Goal: Information Seeking & Learning: Learn about a topic

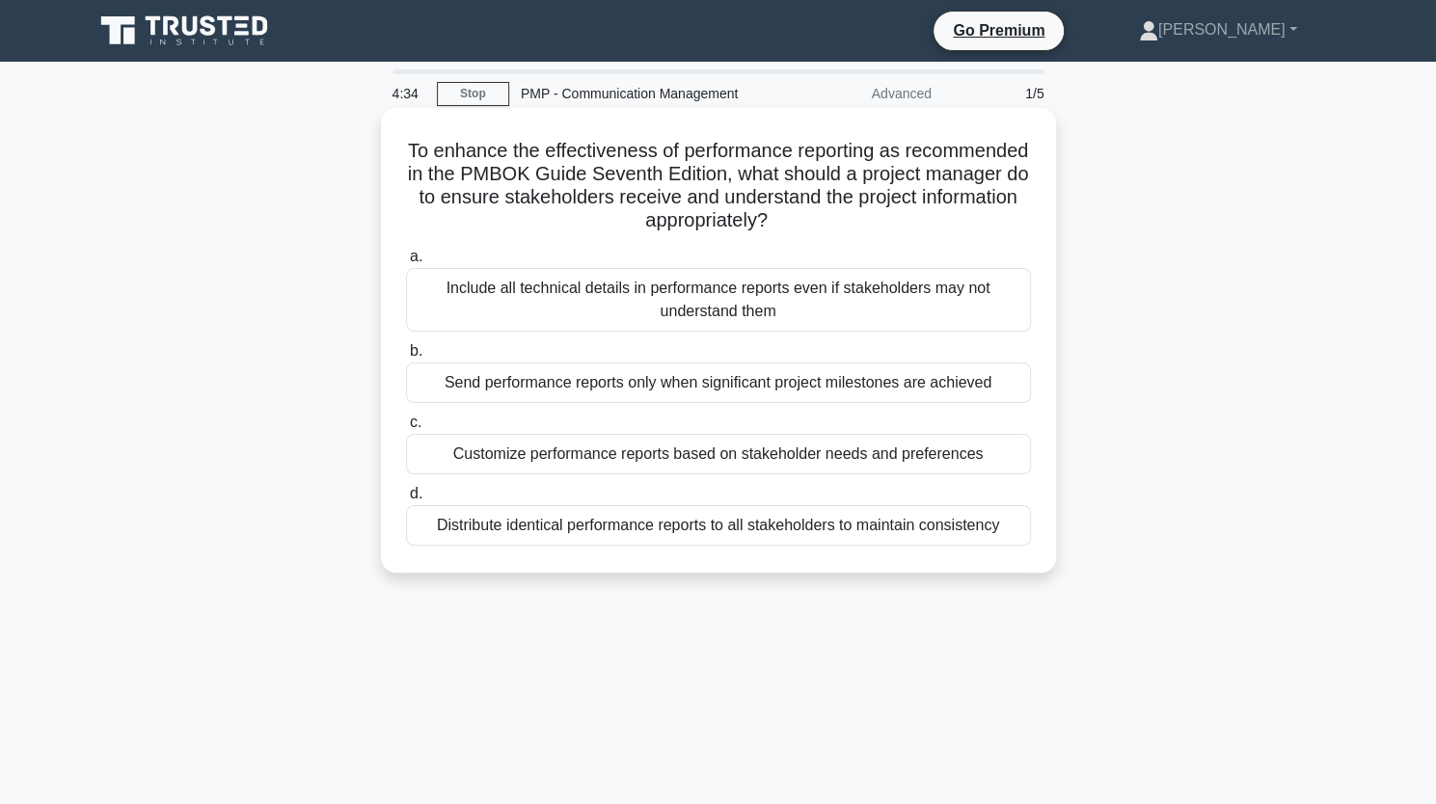
click at [735, 455] on div "Customize performance reports based on stakeholder needs and preferences" at bounding box center [718, 454] width 625 height 41
click at [406, 429] on input "c. Customize performance reports based on stakeholder needs and preferences" at bounding box center [406, 423] width 0 height 13
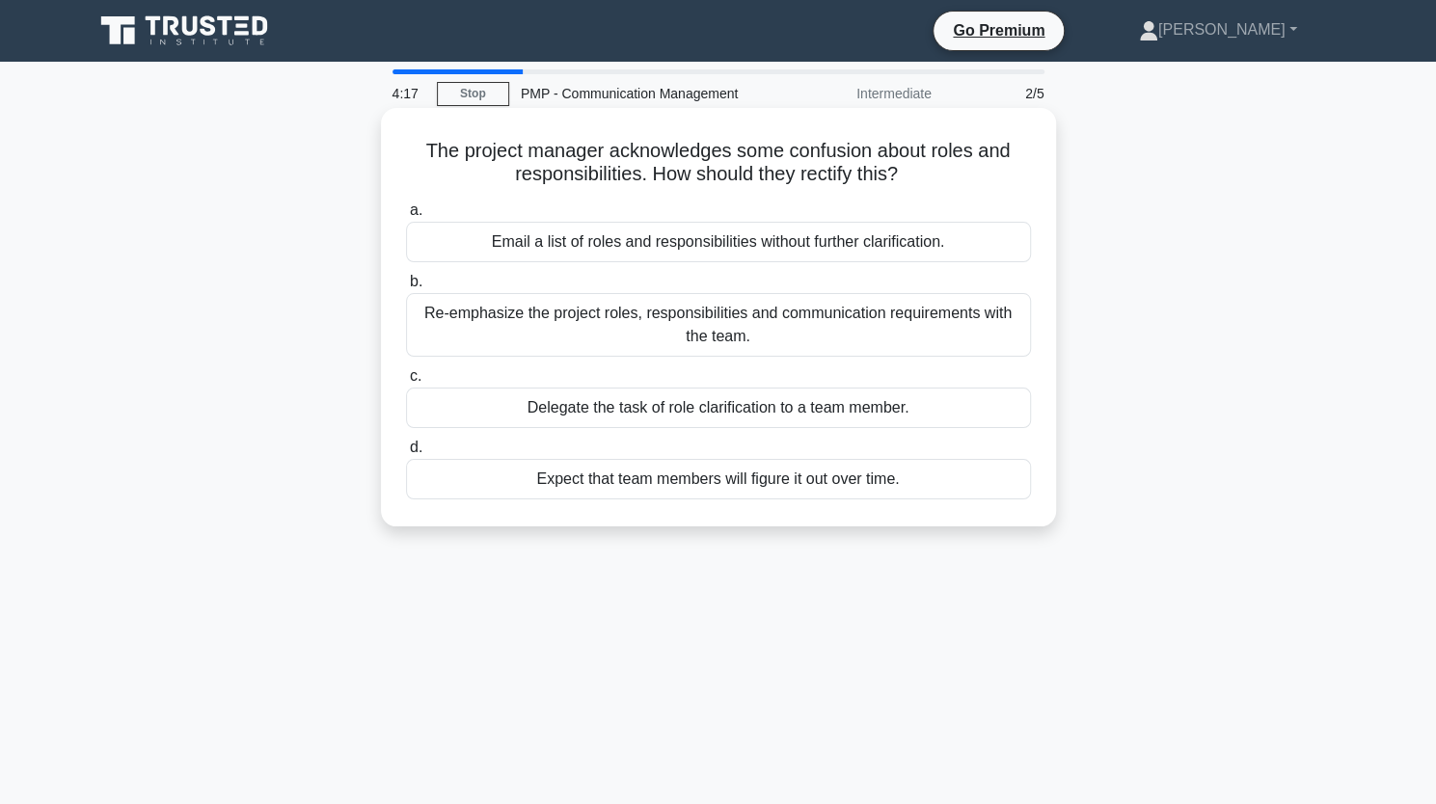
click at [766, 335] on div "Re-emphasize the project roles, responsibilities and communication requirements…" at bounding box center [718, 325] width 625 height 64
click at [406, 288] on input "b. Re-emphasize the project roles, responsibilities and communication requireme…" at bounding box center [406, 282] width 0 height 13
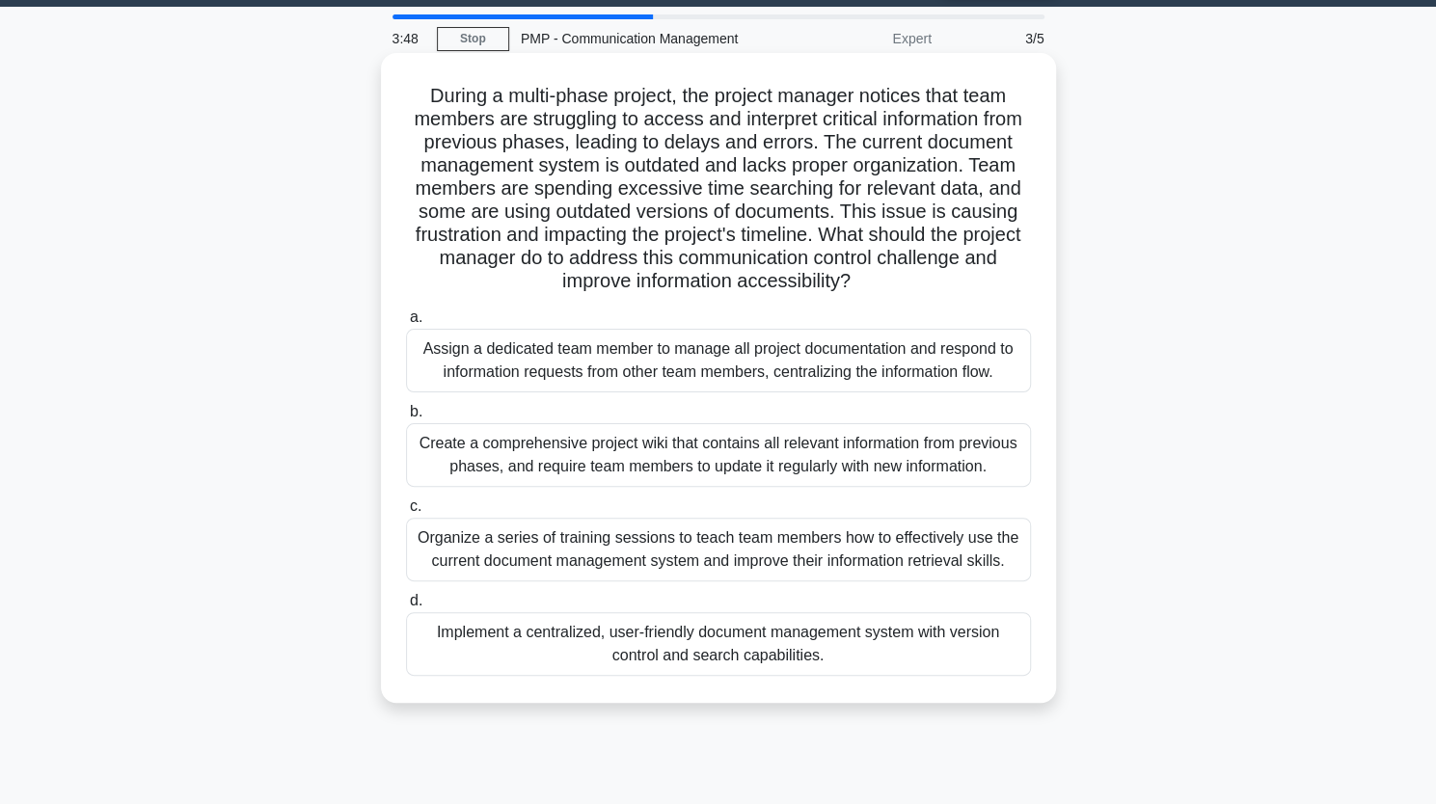
scroll to position [117, 0]
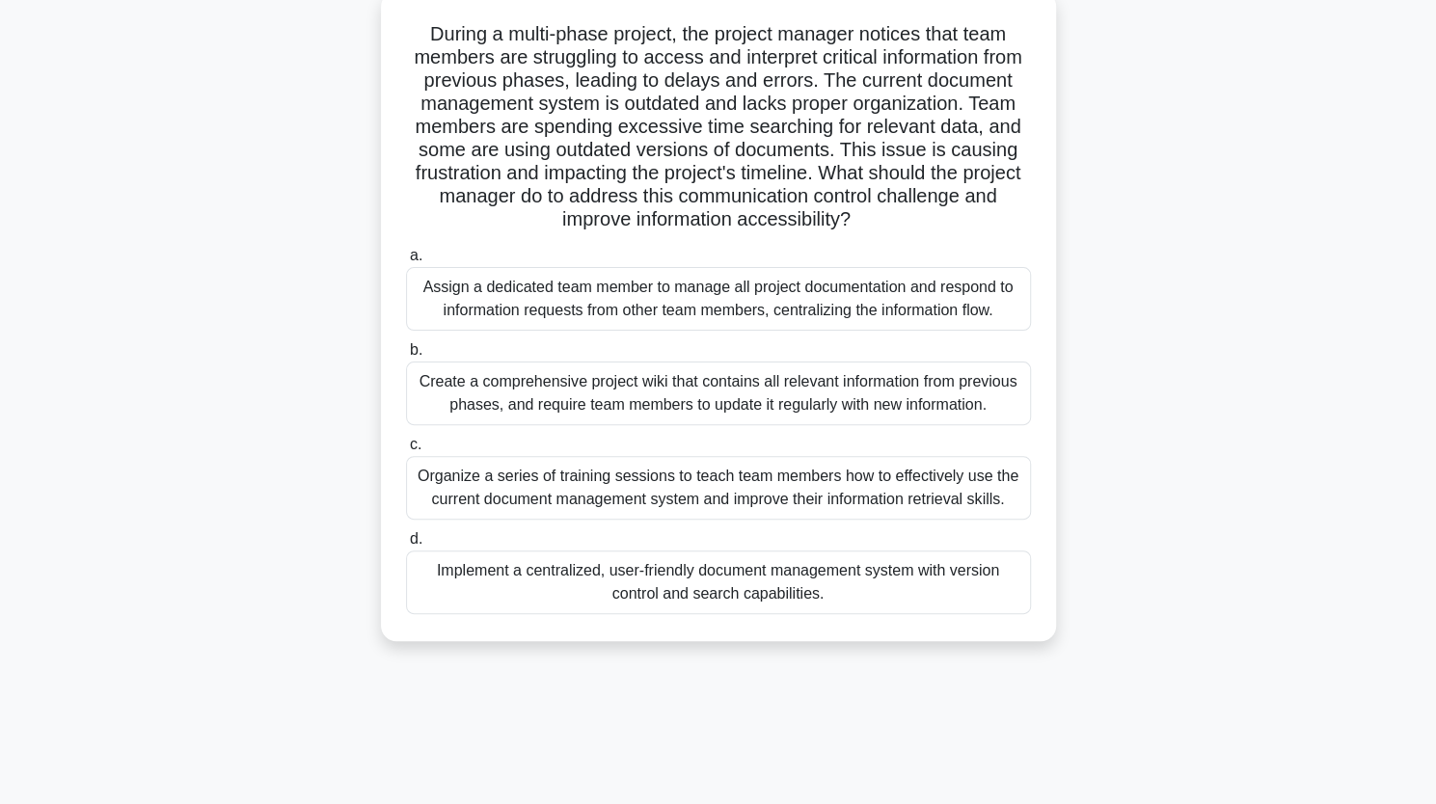
click at [747, 589] on div "Implement a centralized, user-friendly document management system with version …" at bounding box center [718, 583] width 625 height 64
click at [406, 546] on input "d. Implement a centralized, user-friendly document management system with versi…" at bounding box center [406, 539] width 0 height 13
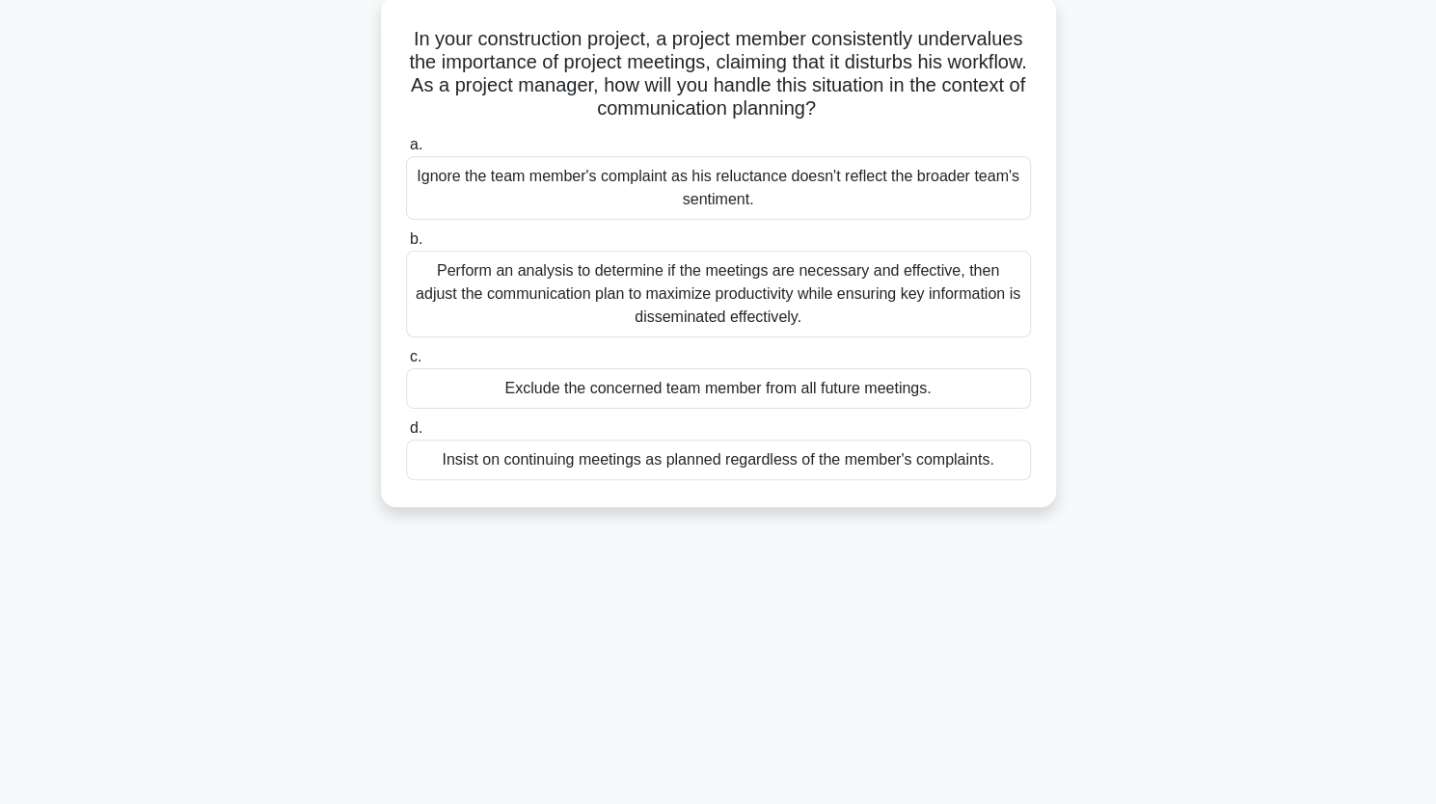
scroll to position [0, 0]
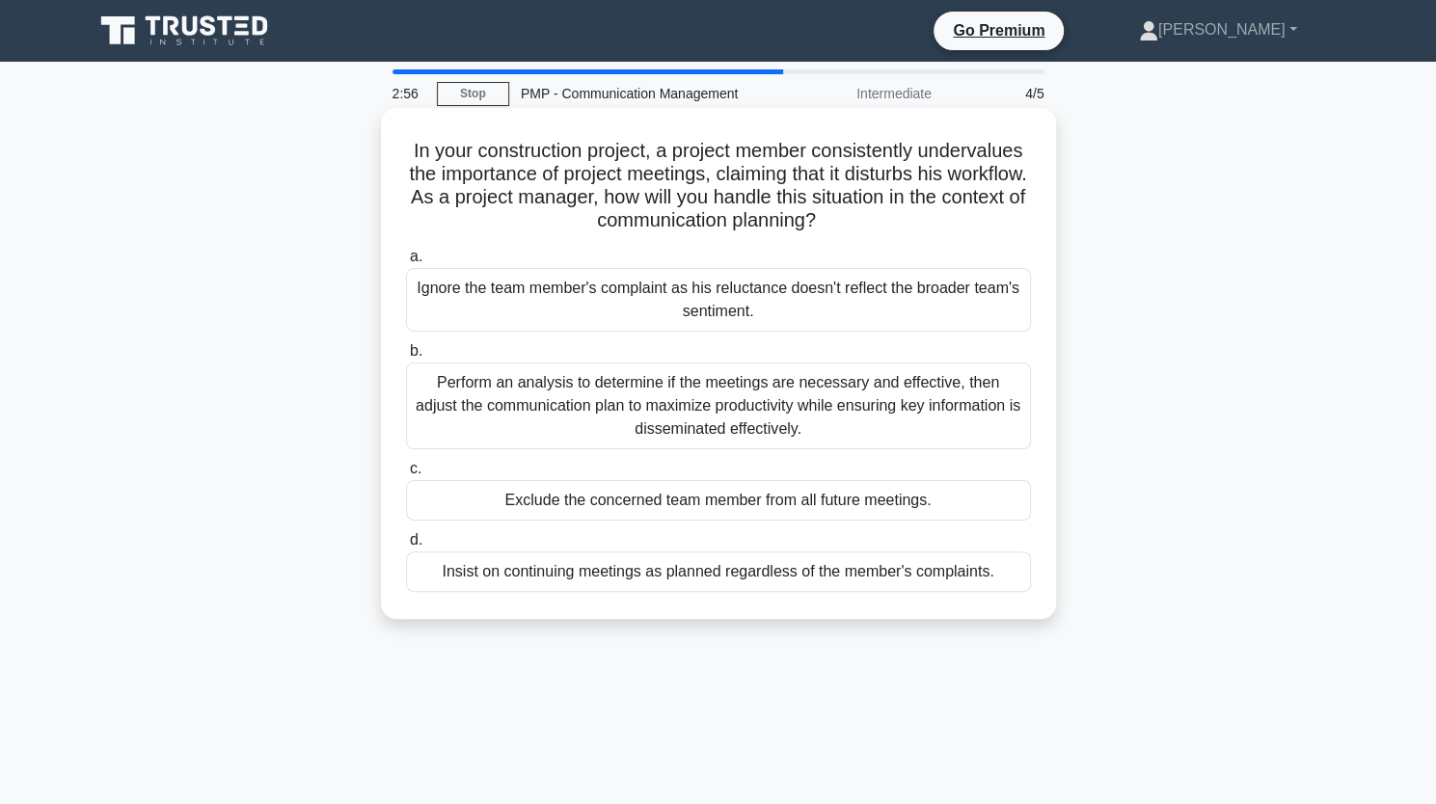
click at [815, 414] on div "Perform an analysis to determine if the meetings are necessary and effective, t…" at bounding box center [718, 406] width 625 height 87
click at [406, 358] on input "b. Perform an analysis to determine if the meetings are necessary and effective…" at bounding box center [406, 351] width 0 height 13
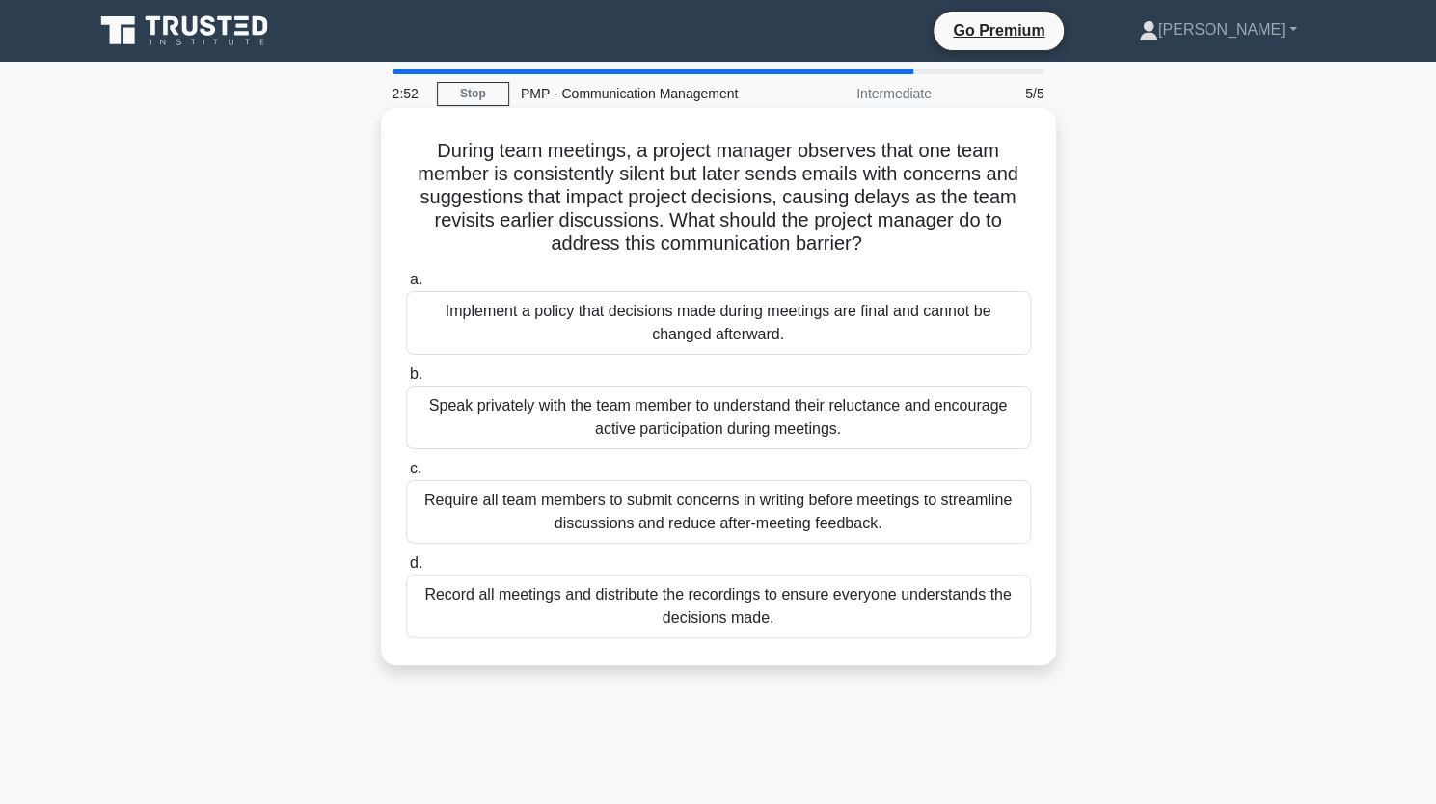
scroll to position [4, 0]
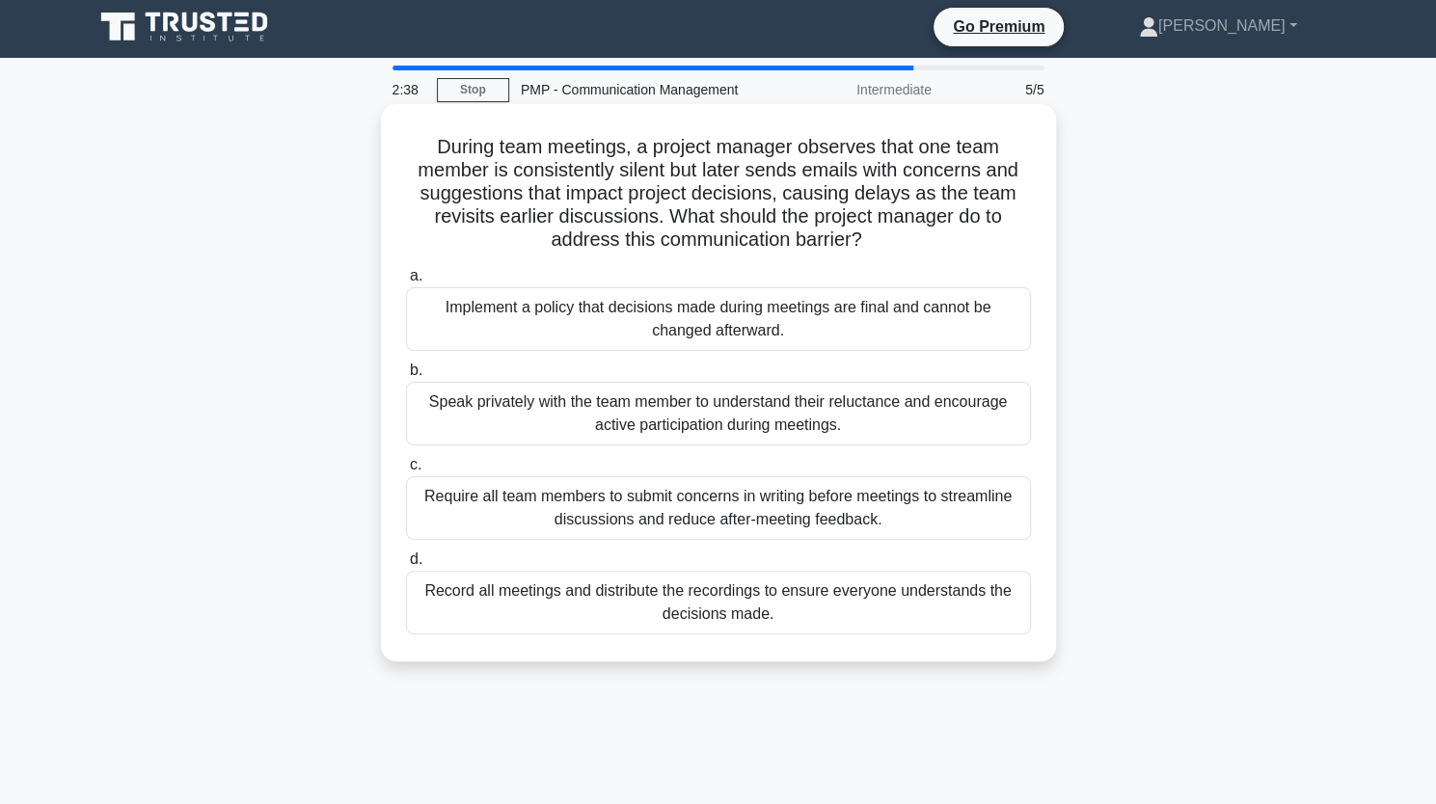
click at [812, 426] on div "Speak privately with the team member to understand their reluctance and encoura…" at bounding box center [718, 414] width 625 height 64
click at [406, 377] on input "b. Speak privately with the team member to understand their reluctance and enco…" at bounding box center [406, 371] width 0 height 13
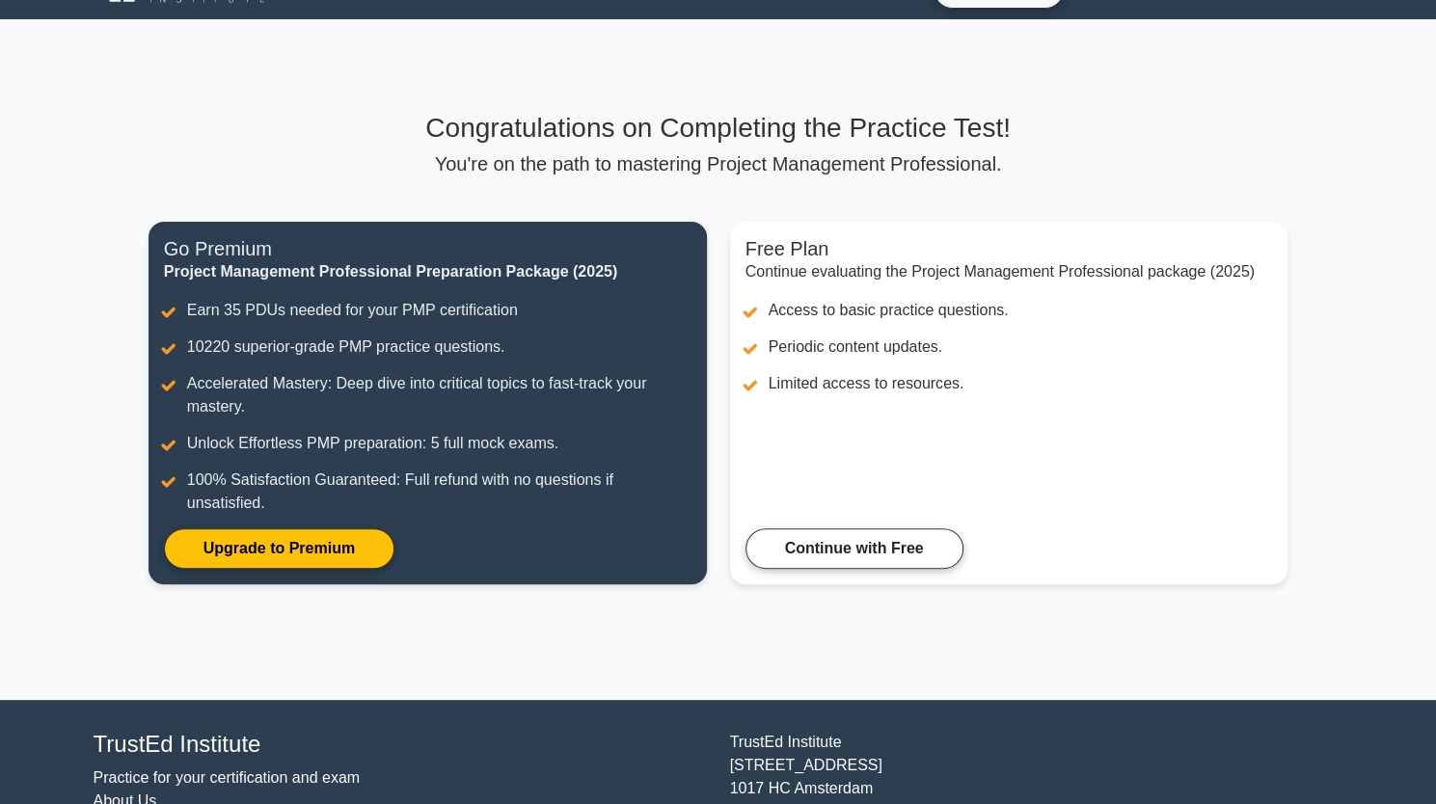
scroll to position [46, 0]
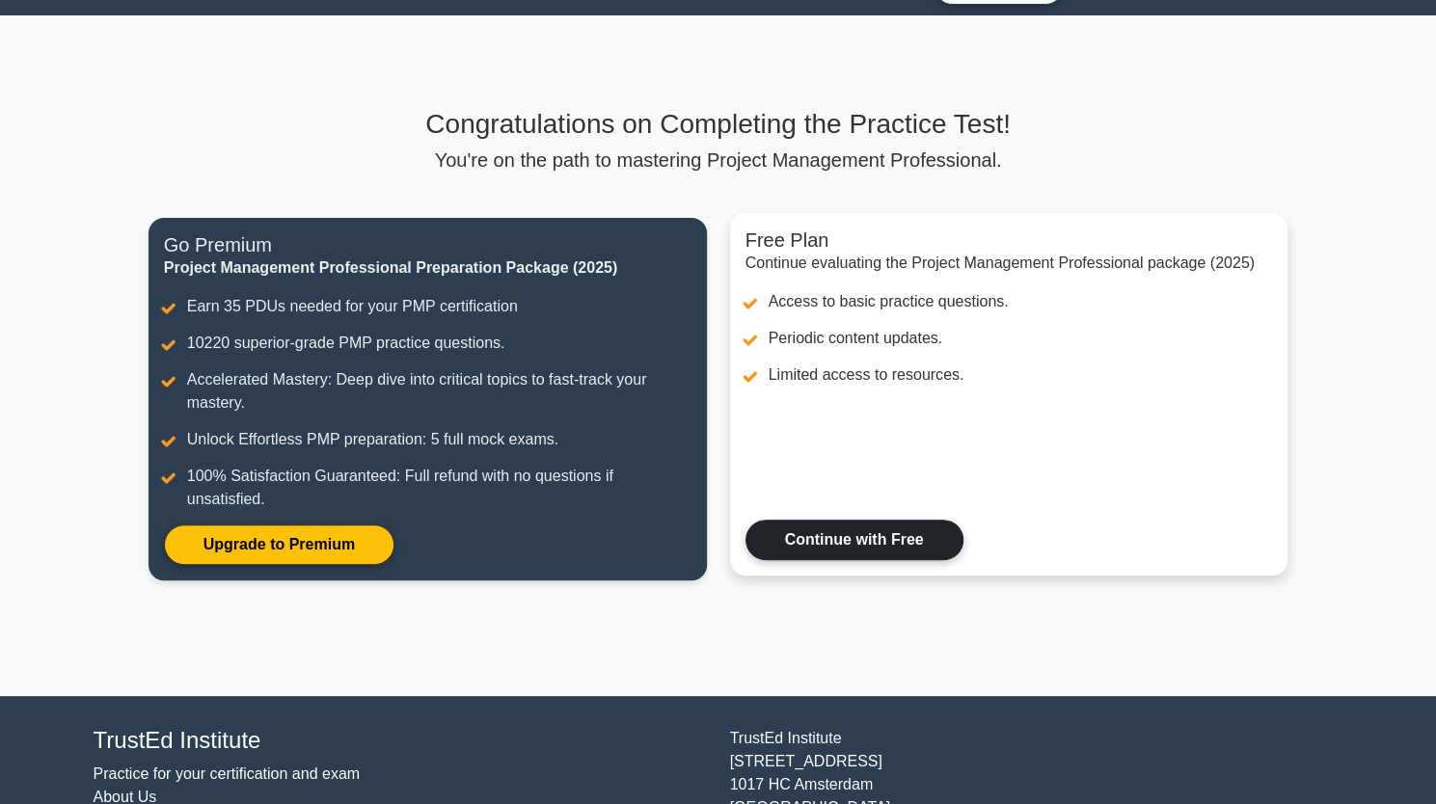
click at [853, 548] on link "Continue with Free" at bounding box center [854, 540] width 218 height 41
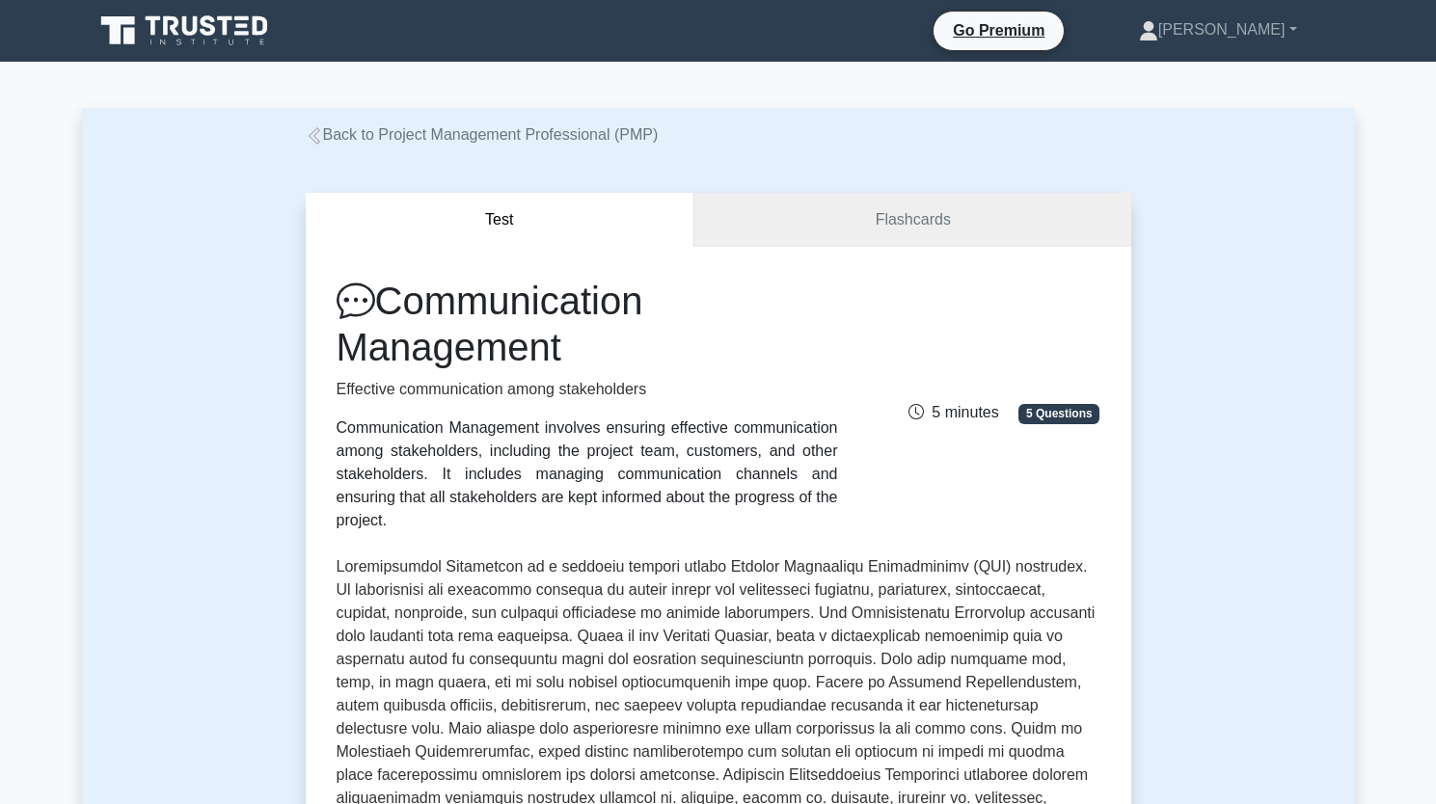
scroll to position [1082, 0]
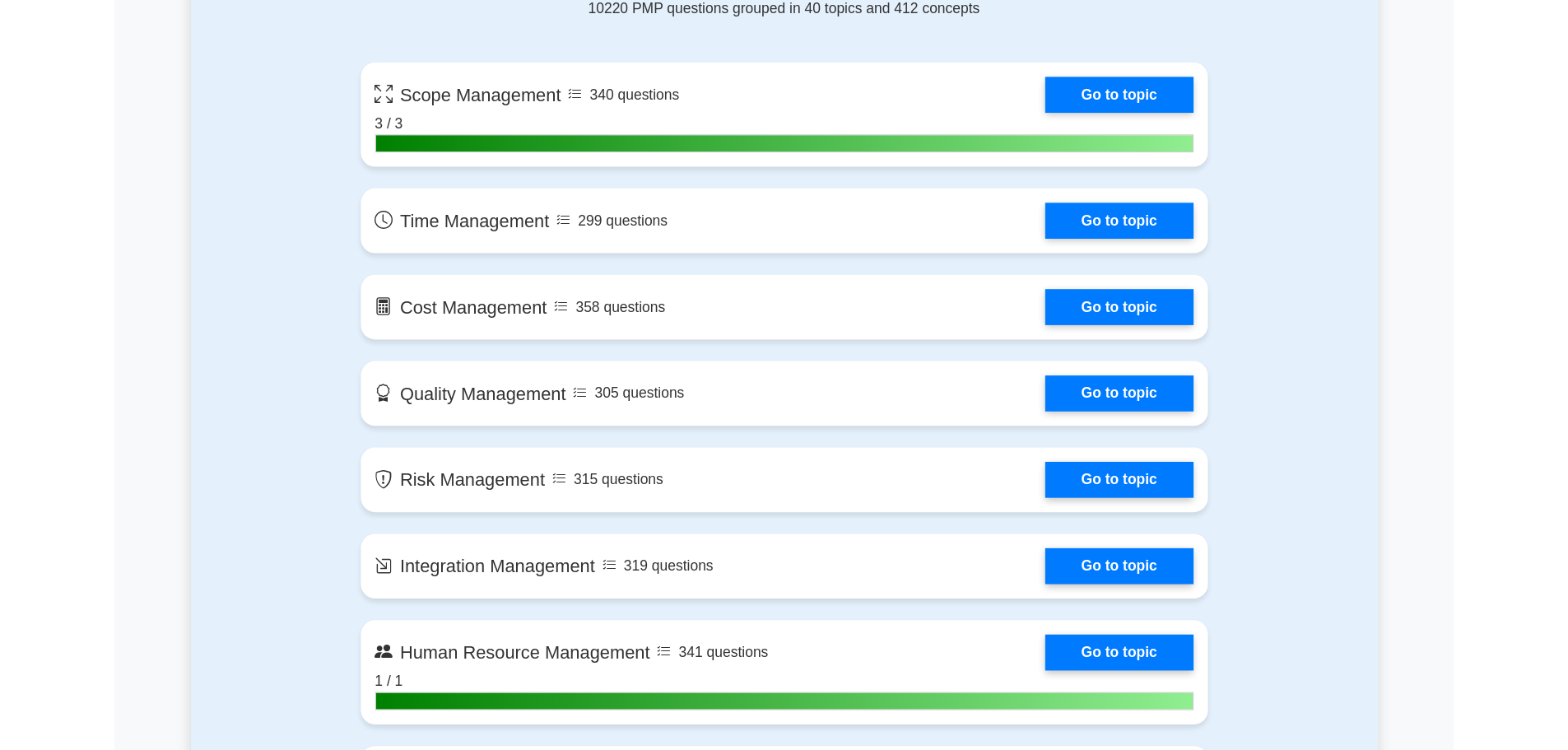
scroll to position [1142, 0]
